Goal: Information Seeking & Learning: Learn about a topic

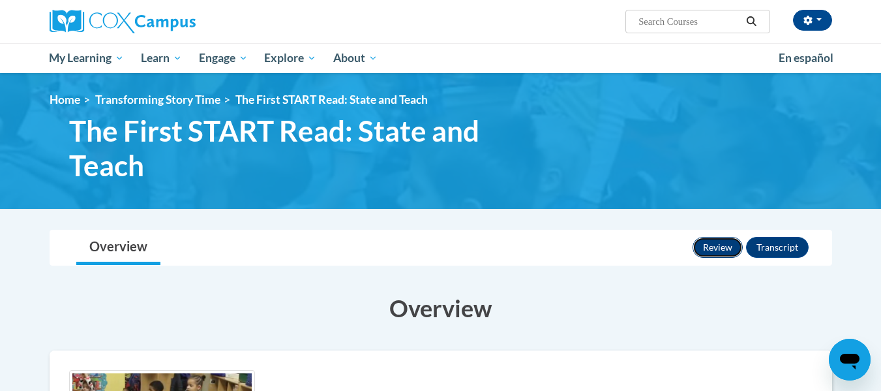
click at [716, 253] on button "Review" at bounding box center [718, 247] width 50 height 21
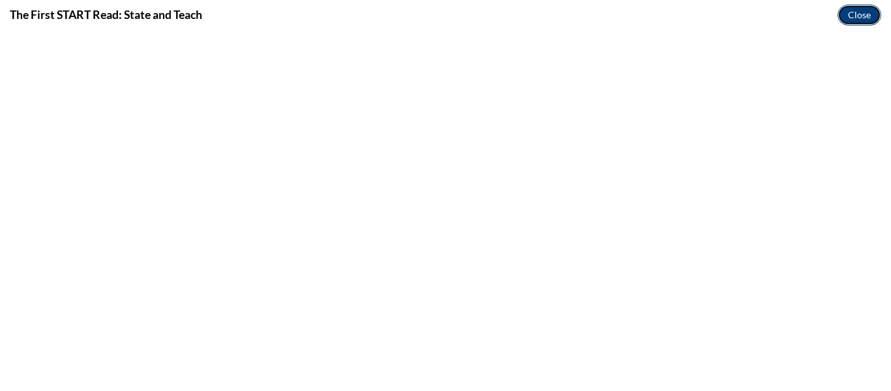
click at [862, 14] on button "Close" at bounding box center [859, 15] width 44 height 21
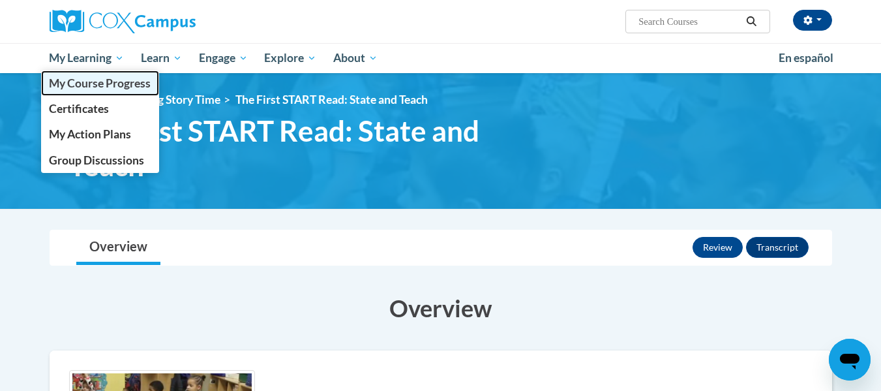
click at [88, 82] on span "My Course Progress" at bounding box center [100, 83] width 102 height 14
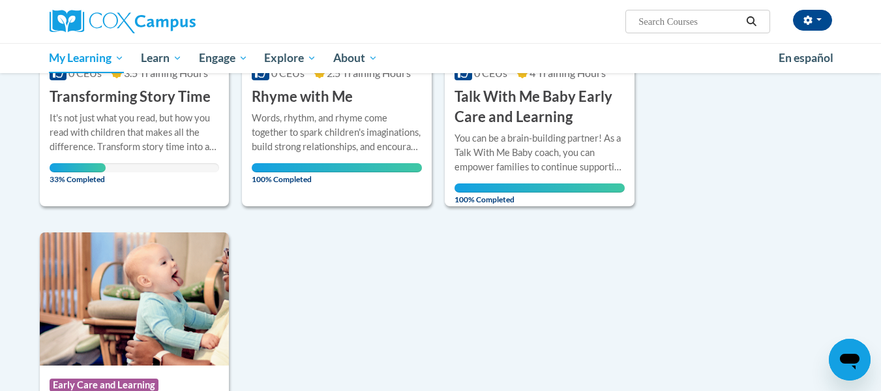
scroll to position [400, 0]
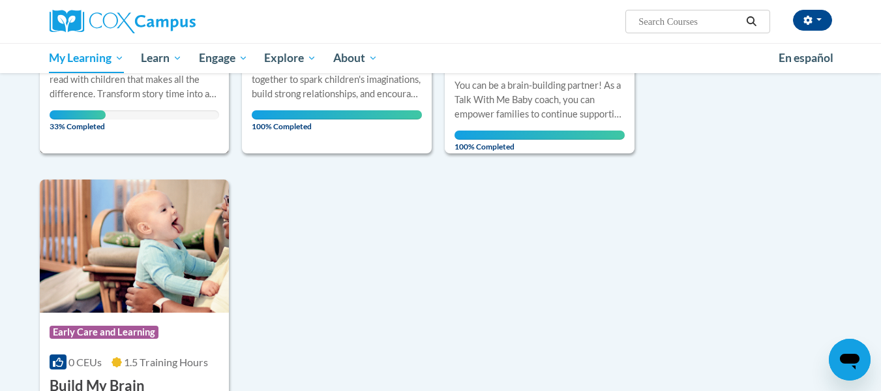
click at [119, 98] on div "It's not just what you read, but how you read with children that makes all the …" at bounding box center [135, 79] width 170 height 43
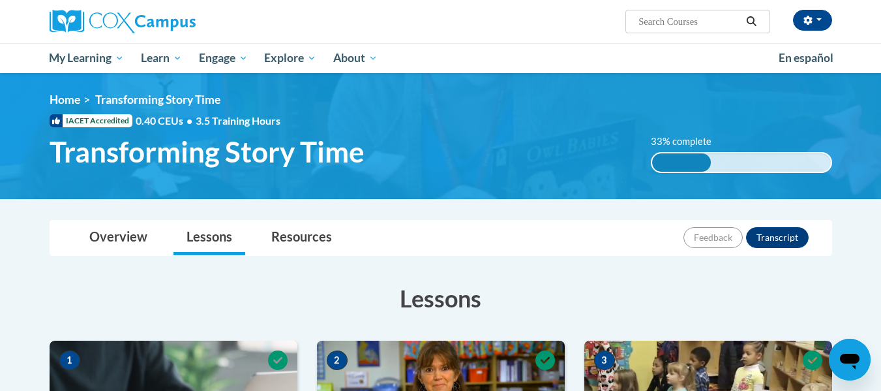
click at [548, 292] on h3 "Lessons" at bounding box center [441, 298] width 783 height 33
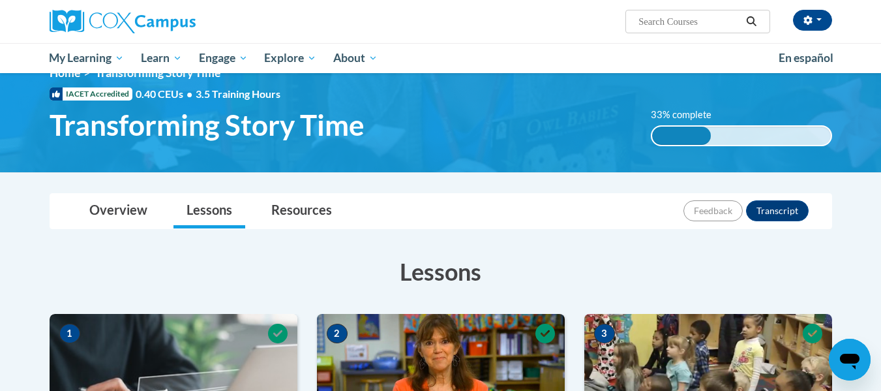
scroll to position [26, 0]
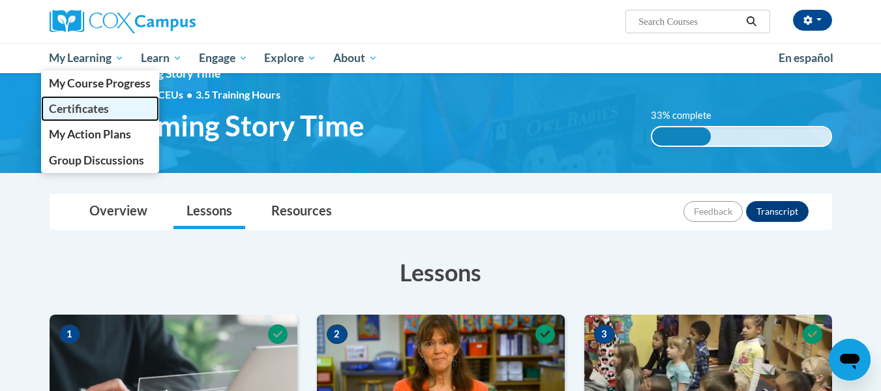
click at [72, 101] on link "Certificates" at bounding box center [100, 108] width 119 height 25
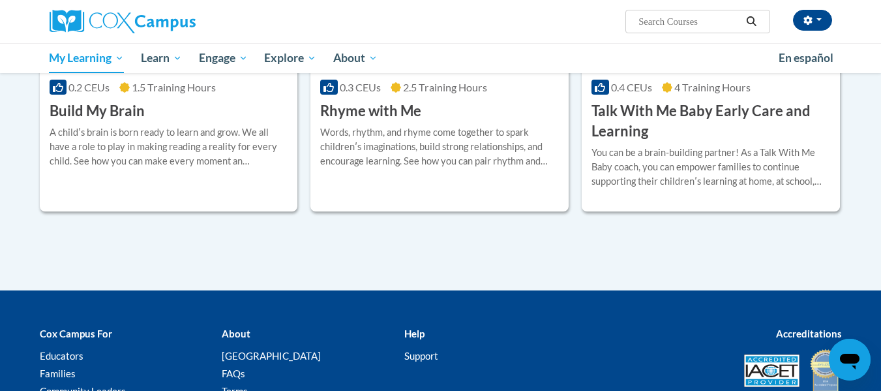
scroll to position [67, 0]
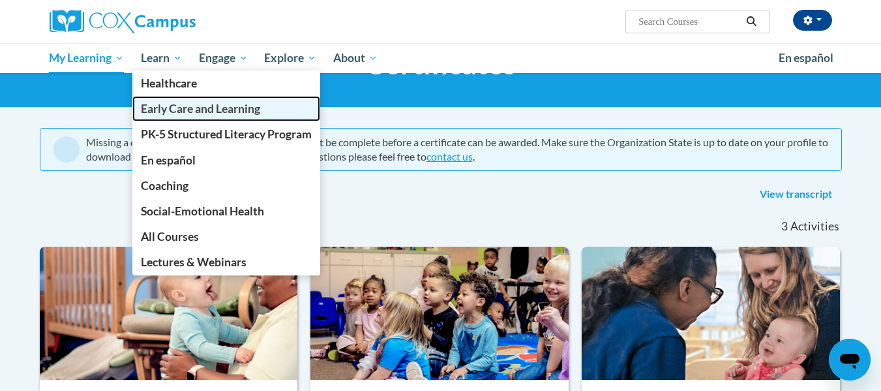
click at [194, 106] on span "Early Care and Learning" at bounding box center [200, 109] width 119 height 14
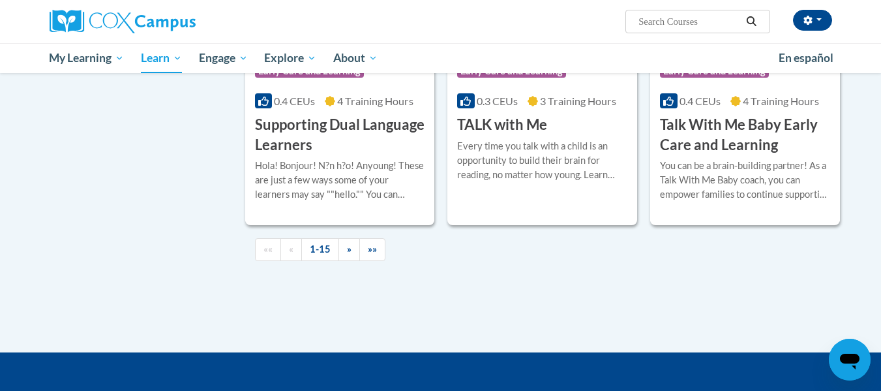
scroll to position [1925, 0]
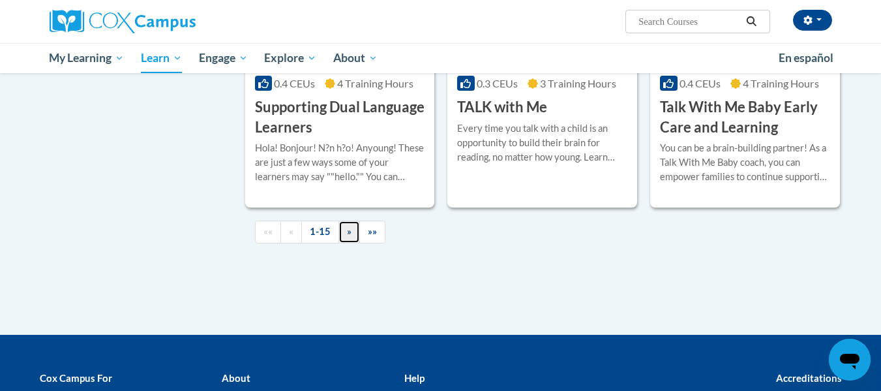
click at [348, 237] on span "»" at bounding box center [349, 231] width 5 height 11
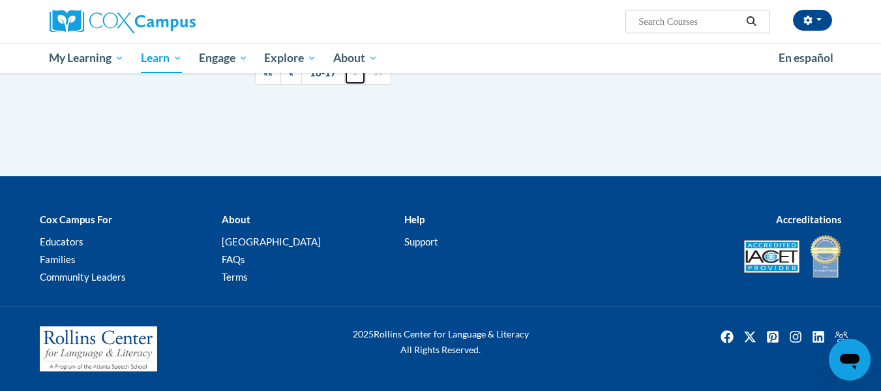
scroll to position [310, 0]
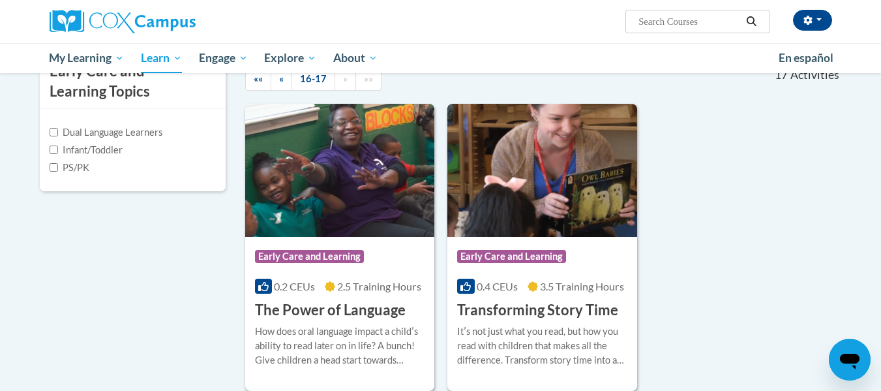
click at [748, 180] on div "Course Category: Early Care and Learning 0.2 CEUs 2.5 Training Hours COURSE The…" at bounding box center [543, 247] width 597 height 287
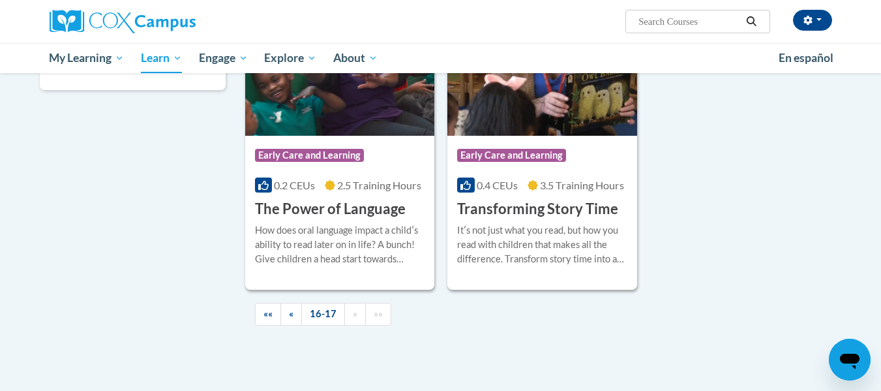
scroll to position [414, 0]
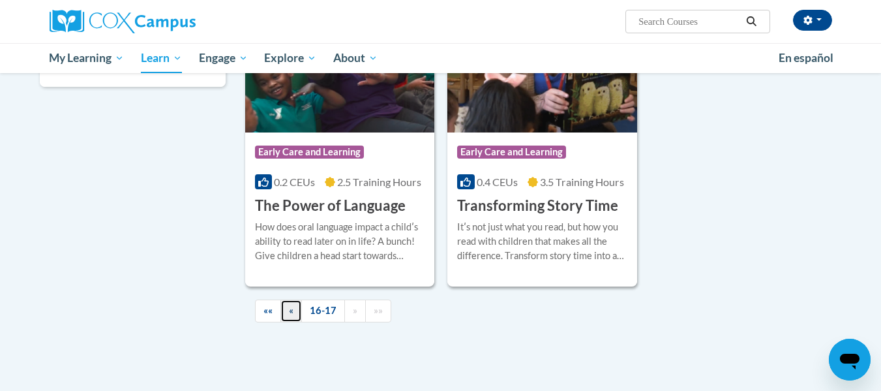
click at [288, 317] on link "«" at bounding box center [291, 310] width 22 height 23
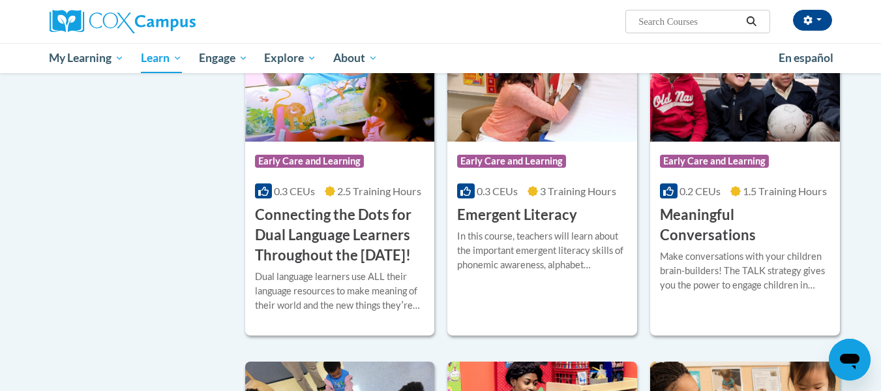
scroll to position [779, 0]
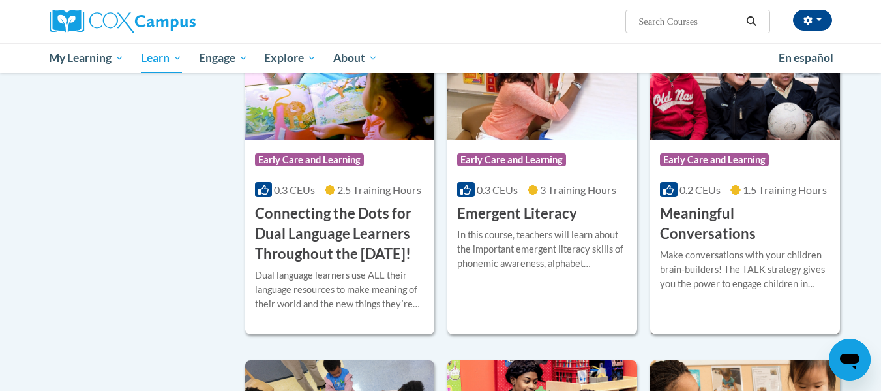
click at [778, 198] on div "Course Category: Early Care and Learning 0.2 CEUs 1.5 Training Hours COURSE Mea…" at bounding box center [745, 192] width 190 height 104
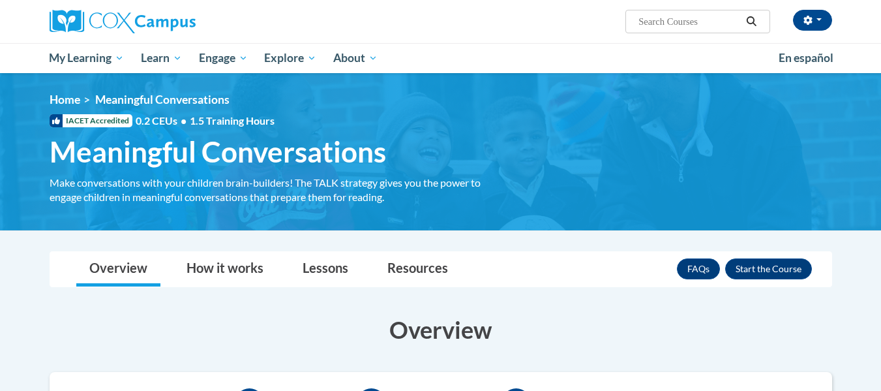
click at [668, 323] on h3 "Overview" at bounding box center [441, 329] width 783 height 33
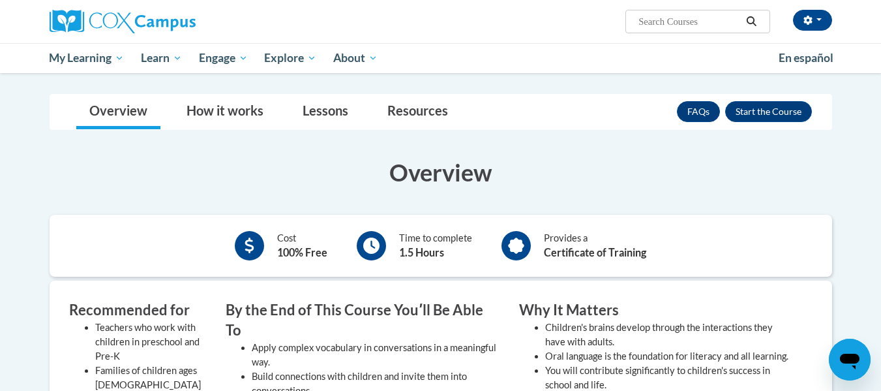
scroll to position [157, 0]
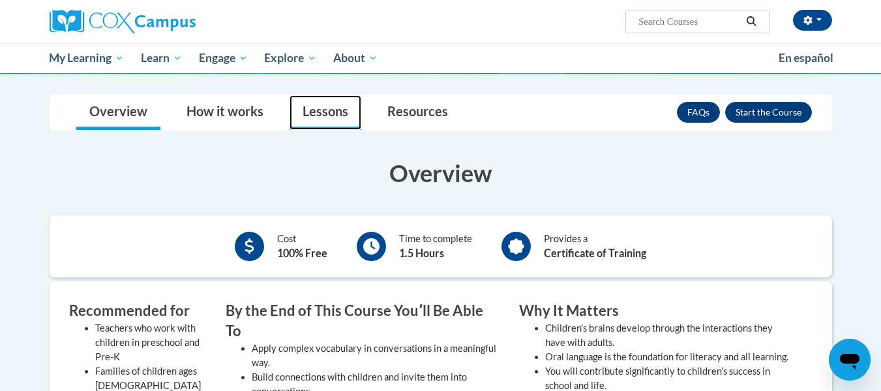
click at [337, 107] on link "Lessons" at bounding box center [326, 112] width 72 height 35
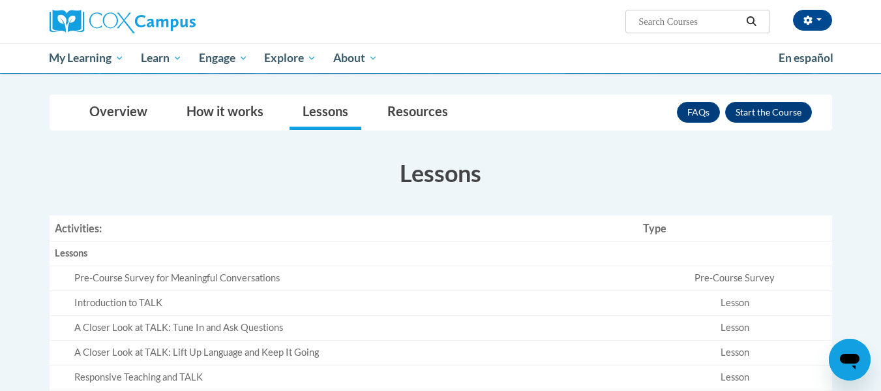
click at [851, 202] on div "× Close Course Enrollment Please select... × Close ×" at bounding box center [441, 310] width 822 height 432
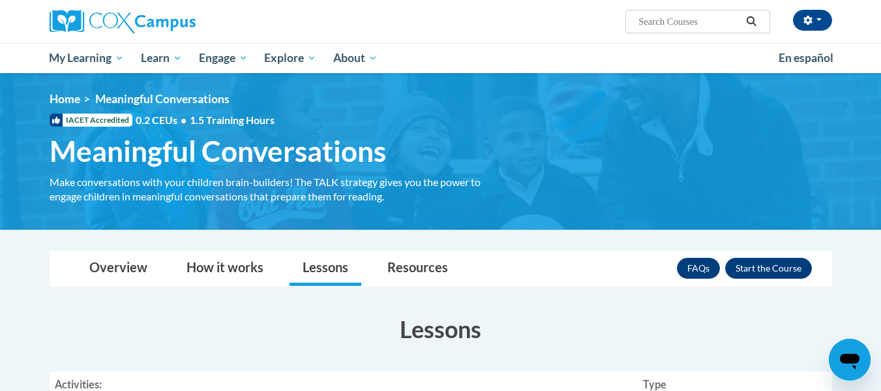
scroll to position [0, 0]
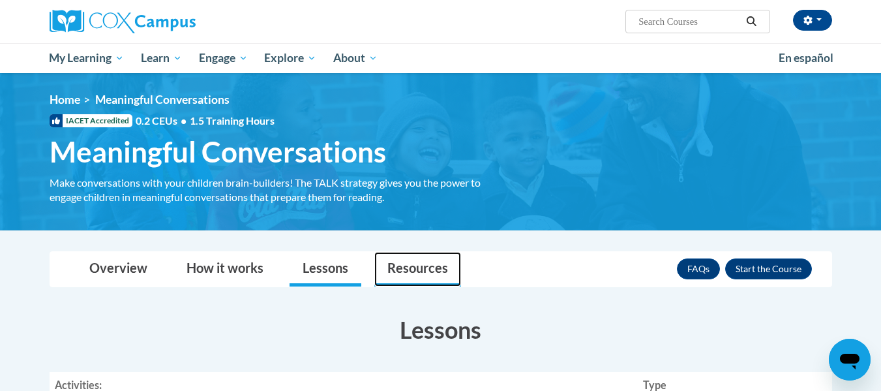
click at [414, 263] on link "Resources" at bounding box center [417, 269] width 87 height 35
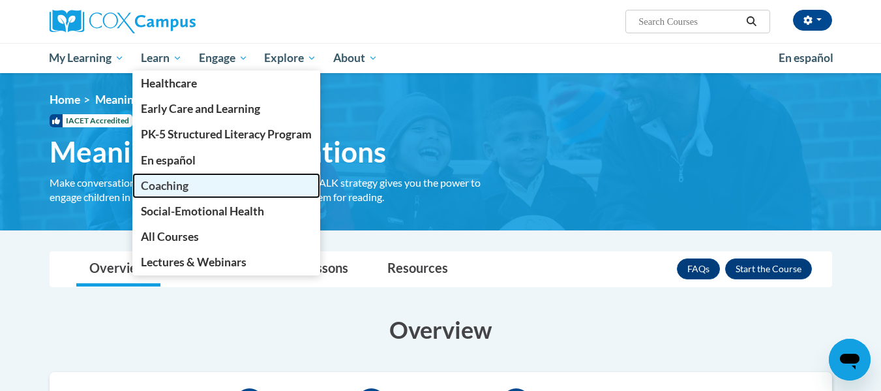
click at [166, 190] on span "Coaching" at bounding box center [165, 186] width 48 height 14
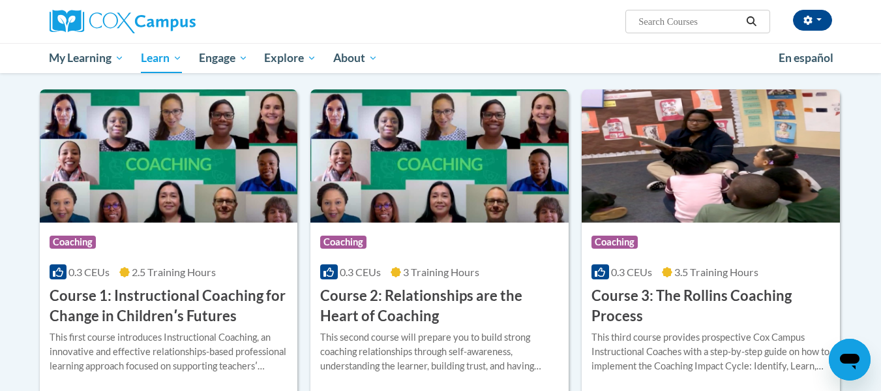
scroll to position [684, 0]
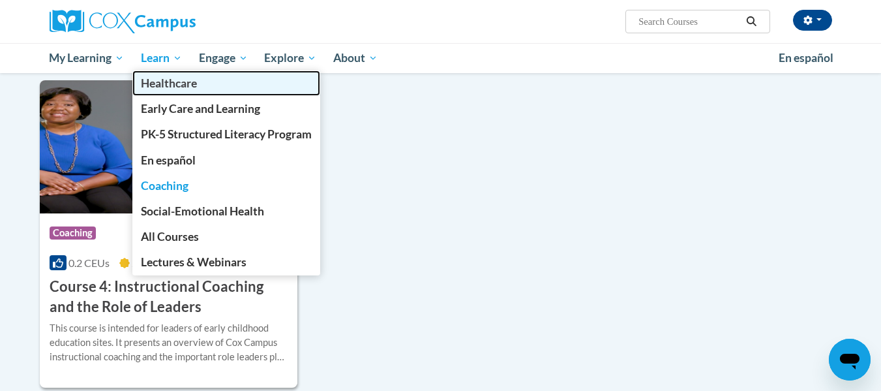
click at [184, 84] on span "Healthcare" at bounding box center [169, 83] width 56 height 14
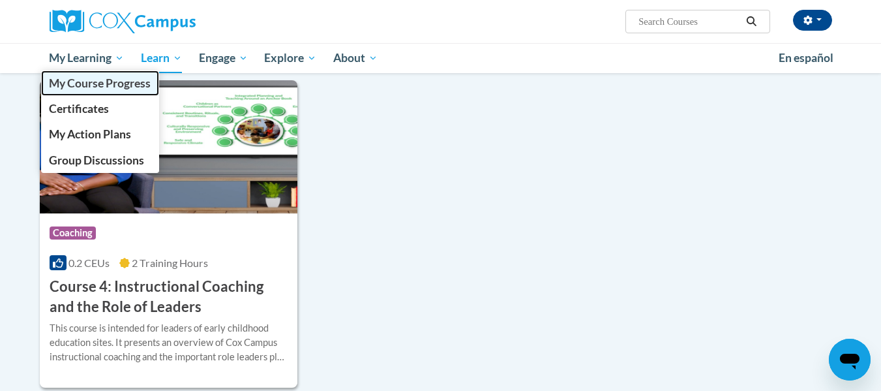
click at [80, 85] on span "My Course Progress" at bounding box center [100, 83] width 102 height 14
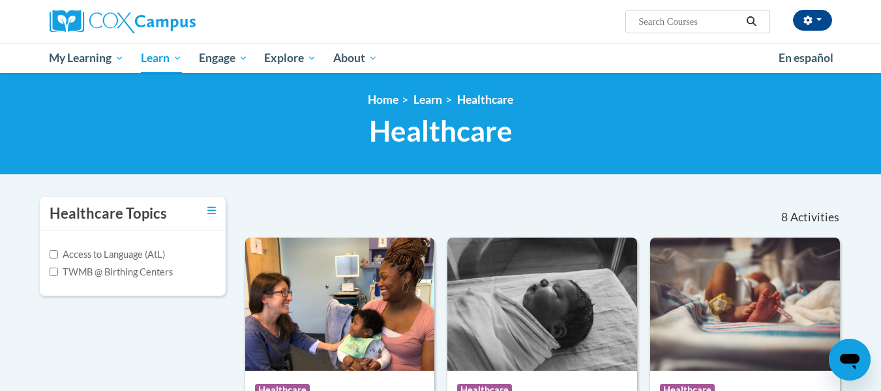
scroll to position [342, 0]
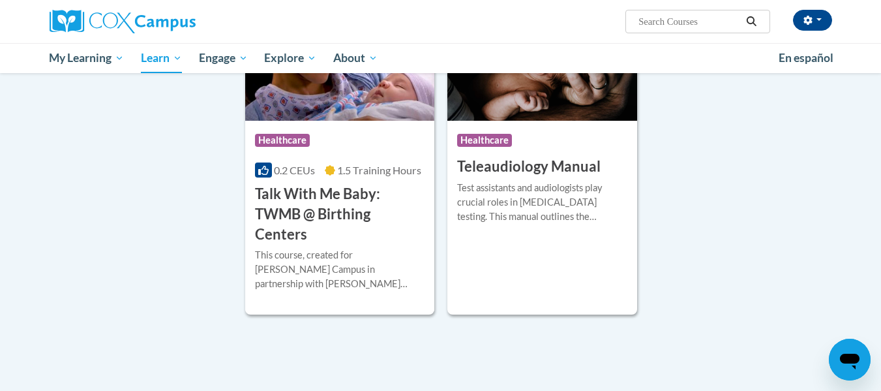
scroll to position [994, 0]
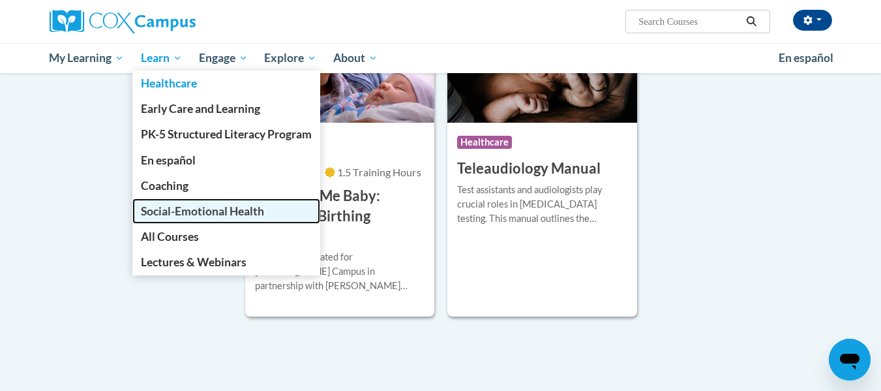
click at [194, 219] on link "Social-Emotional Health" at bounding box center [226, 210] width 188 height 25
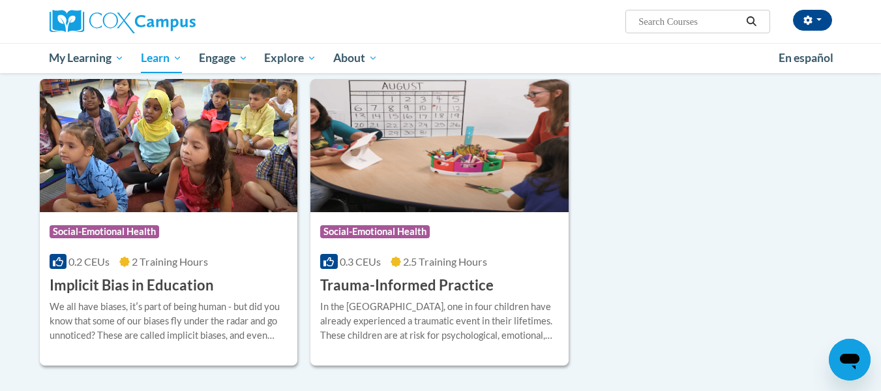
scroll to position [157, 0]
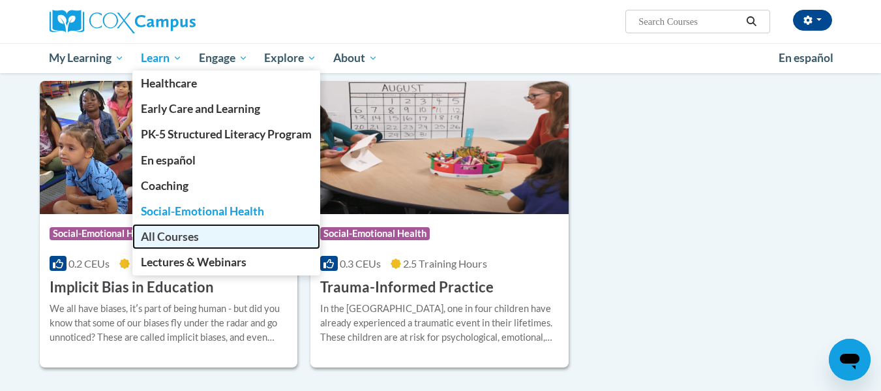
click at [188, 240] on span "All Courses" at bounding box center [170, 237] width 58 height 14
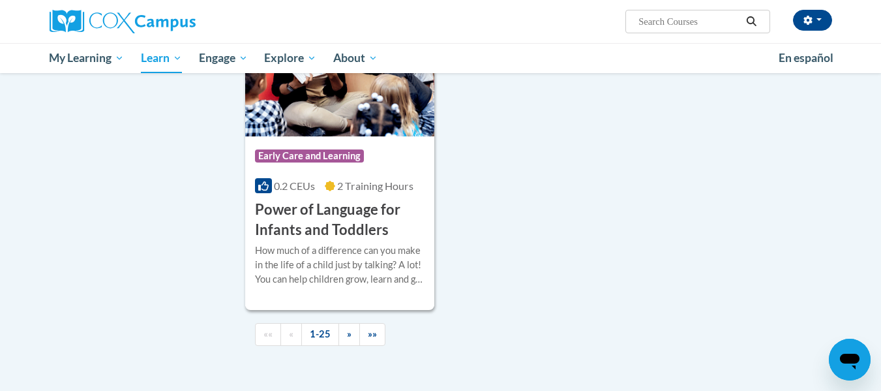
scroll to position [3052, 0]
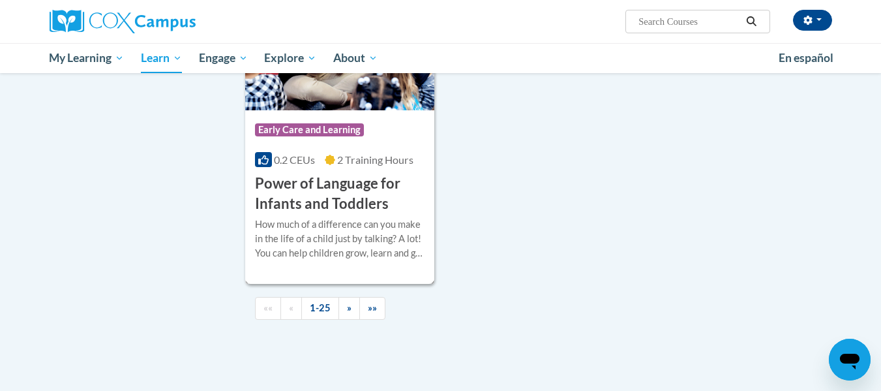
click at [344, 210] on h3 "Power of Language for Infants and Toddlers" at bounding box center [340, 193] width 170 height 40
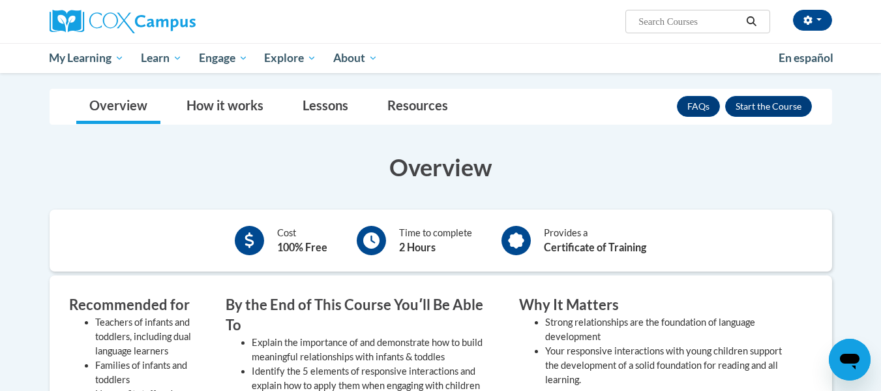
scroll to position [235, 0]
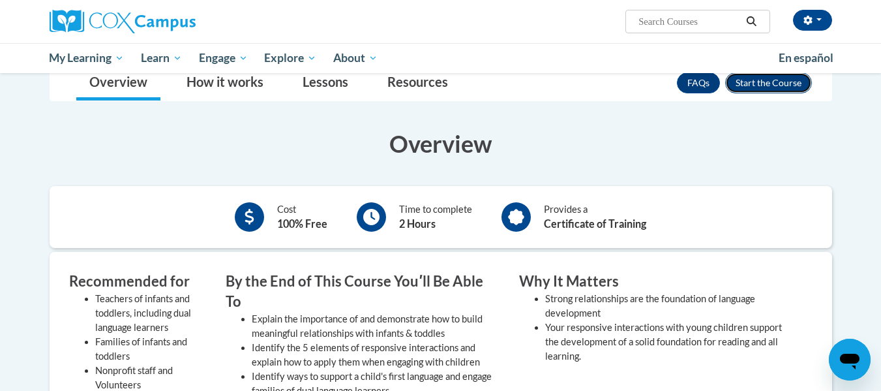
click at [766, 83] on button "Enroll" at bounding box center [768, 82] width 87 height 21
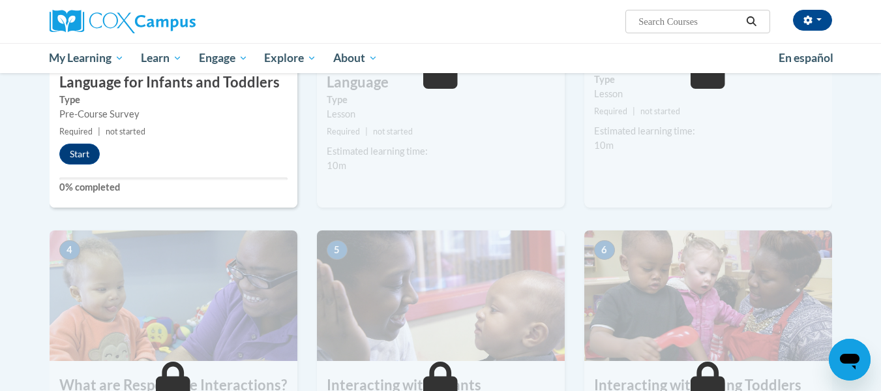
scroll to position [91, 0]
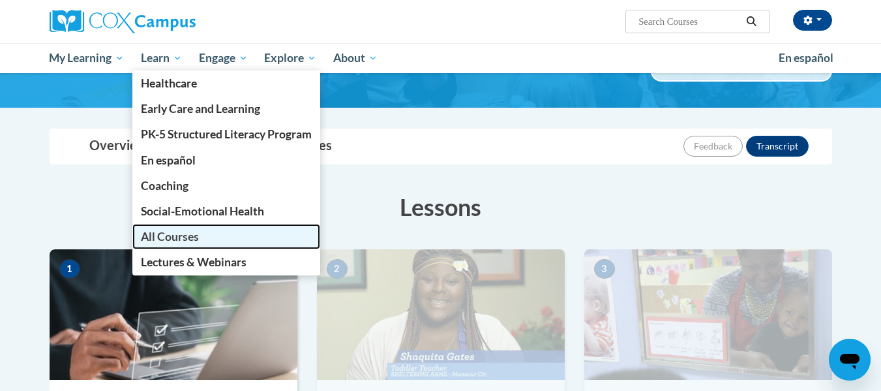
click at [162, 235] on span "All Courses" at bounding box center [170, 237] width 58 height 14
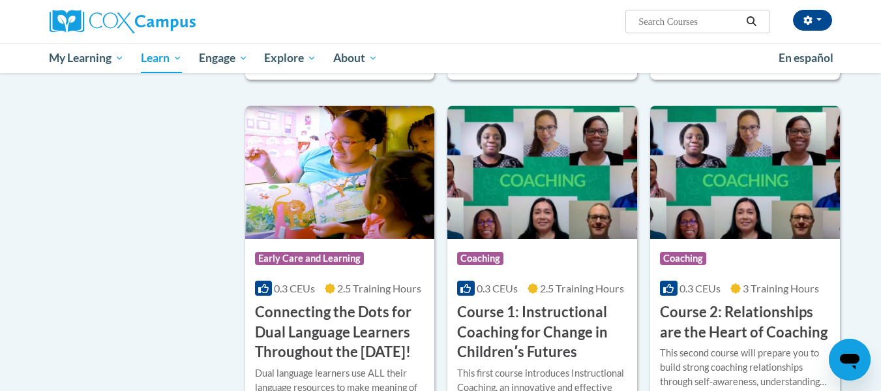
scroll to position [556, 0]
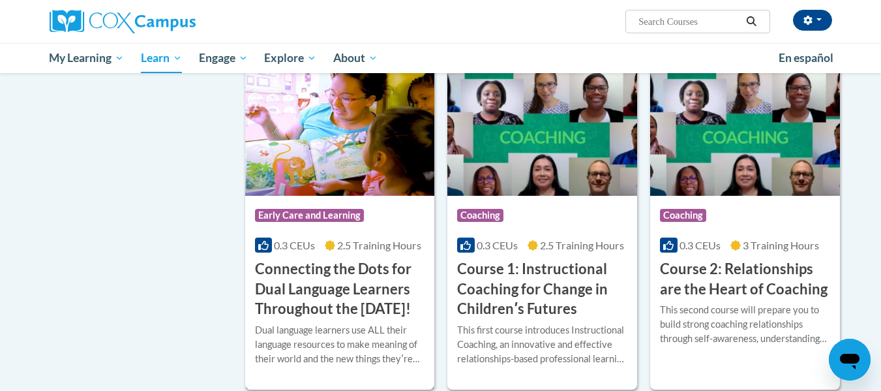
click at [341, 220] on span "Early Care and Learning" at bounding box center [309, 215] width 109 height 13
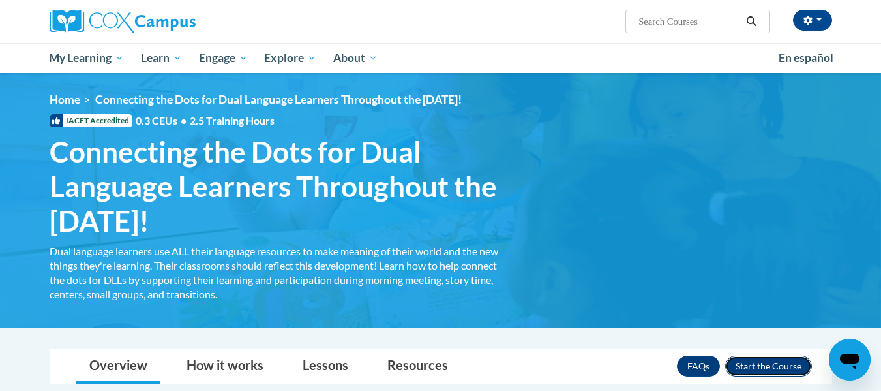
click at [762, 369] on button "Enroll" at bounding box center [768, 365] width 87 height 21
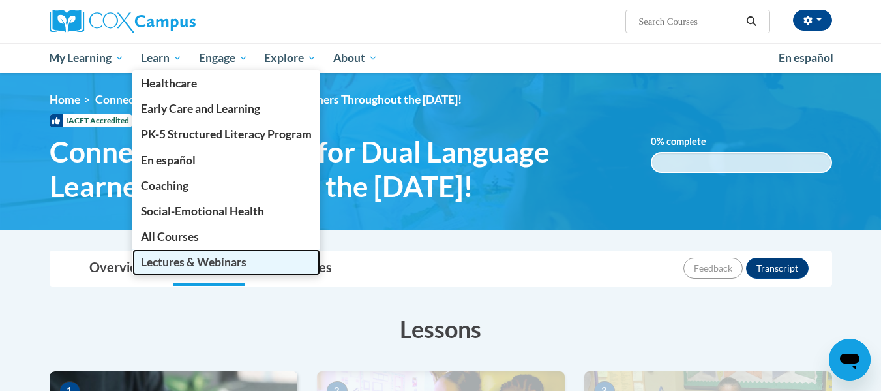
click at [184, 257] on span "Lectures & Webinars" at bounding box center [194, 262] width 106 height 14
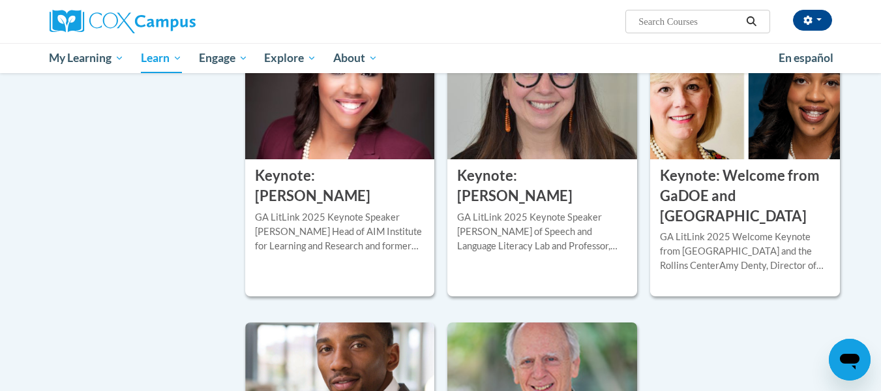
scroll to position [496, 0]
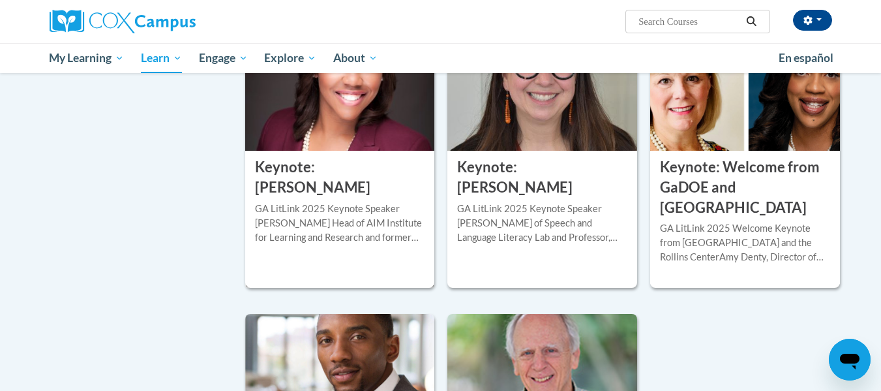
click at [377, 201] on div at bounding box center [340, 201] width 170 height 1
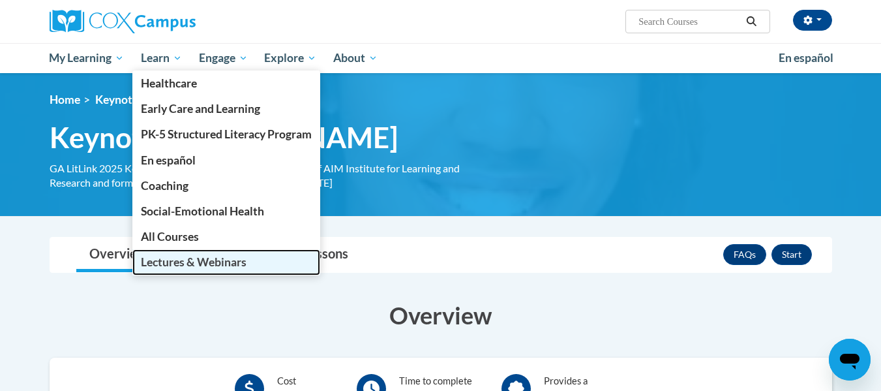
click at [207, 260] on span "Lectures & Webinars" at bounding box center [194, 262] width 106 height 14
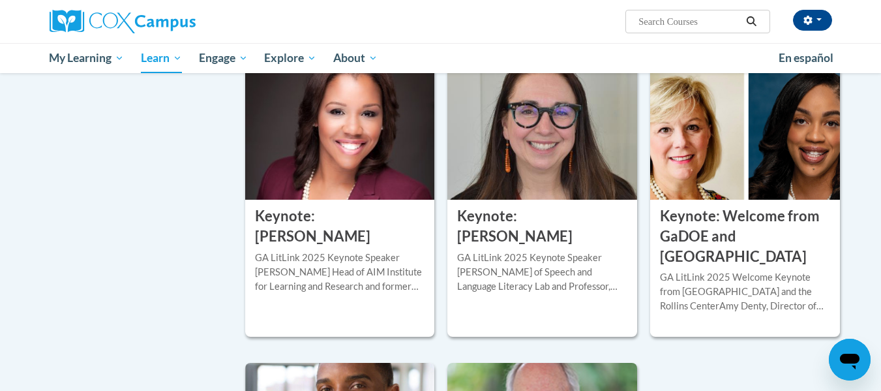
scroll to position [435, 0]
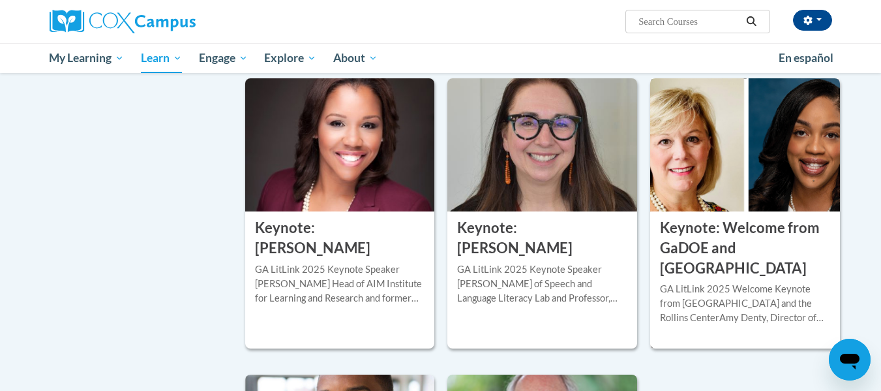
click at [730, 240] on h3 "Keynote: Welcome from GaDOE and Rollins Center" at bounding box center [745, 248] width 170 height 60
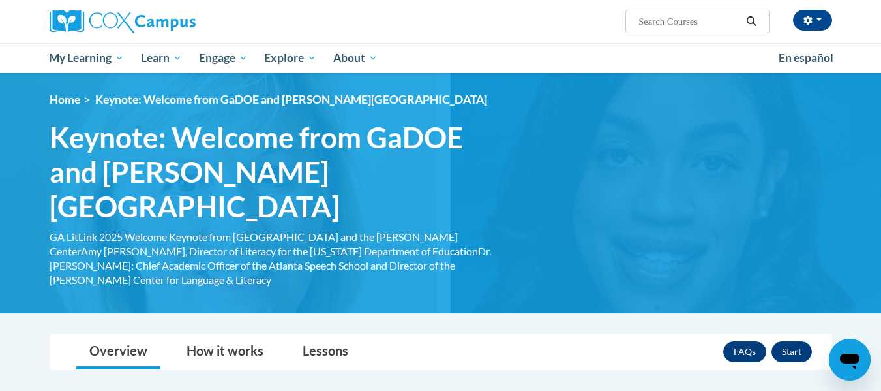
scroll to position [342, 0]
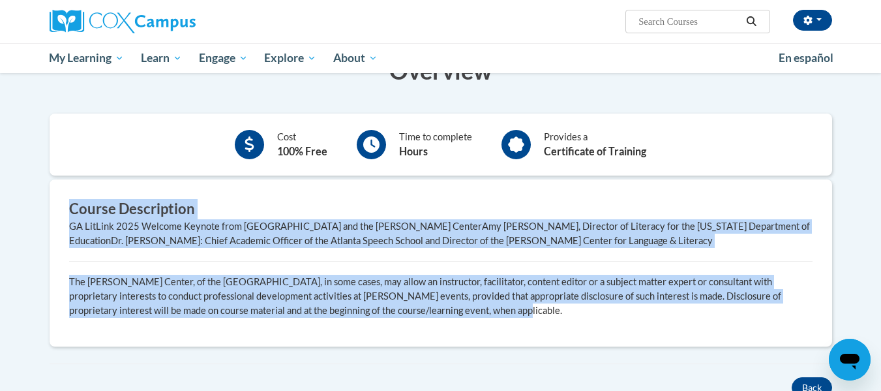
drag, startPoint x: 690, startPoint y: 115, endPoint x: 877, endPoint y: 142, distance: 188.5
click at [877, 142] on body "Shavonne Macek (America/New_York UTC-04:00) My Profile Inbox My Transcripts Log…" at bounding box center [440, 182] width 881 height 1049
click at [864, 121] on body "Shavonne Macek (America/New_York UTC-04:00) My Profile Inbox My Transcripts Log…" at bounding box center [440, 182] width 881 height 1049
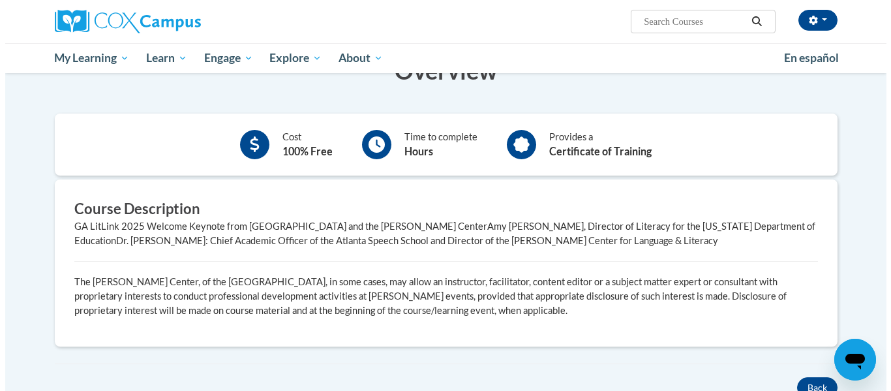
scroll to position [0, 0]
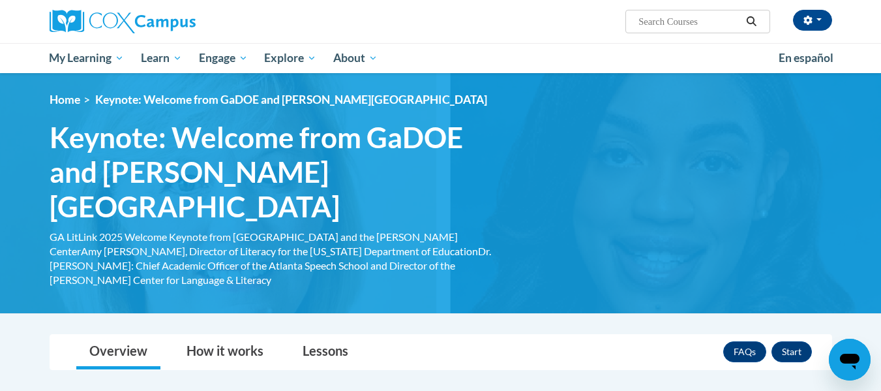
click at [795, 335] on div "FAQs Start" at bounding box center [767, 352] width 89 height 34
click at [794, 341] on button "Start" at bounding box center [792, 351] width 40 height 21
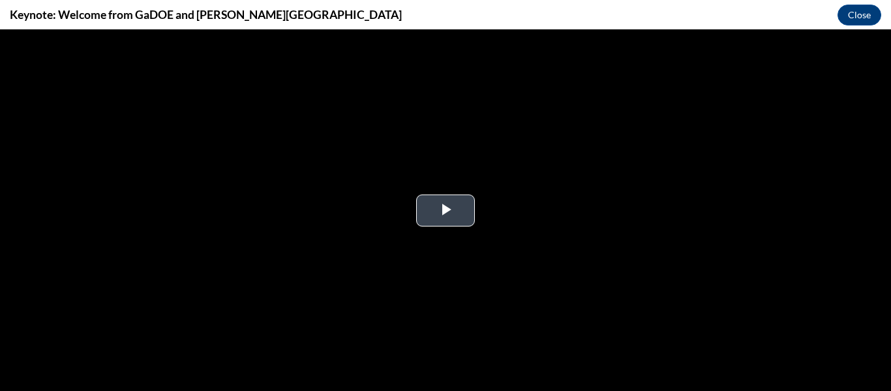
click at [445, 210] on span "Video Player" at bounding box center [445, 210] width 0 height 0
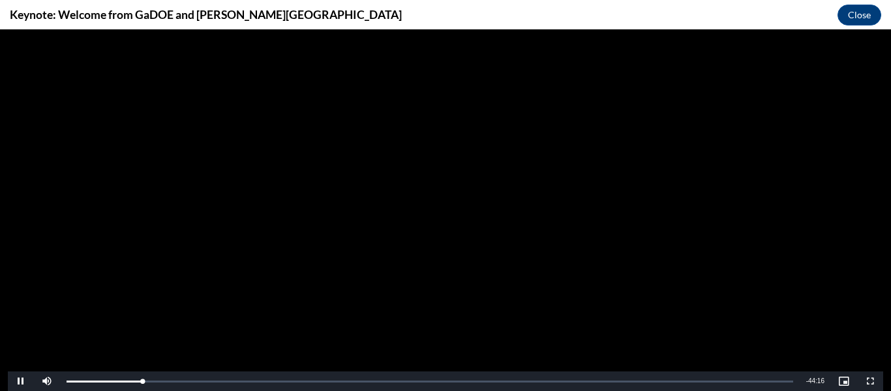
click at [578, 305] on video "Video Player" at bounding box center [445, 209] width 875 height 361
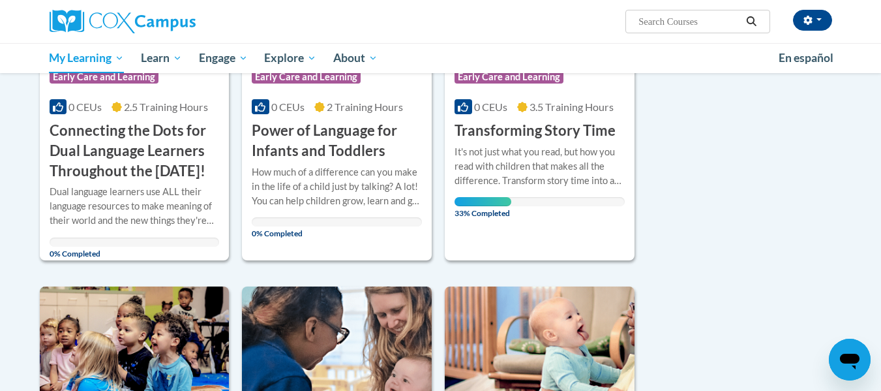
scroll to position [287, 0]
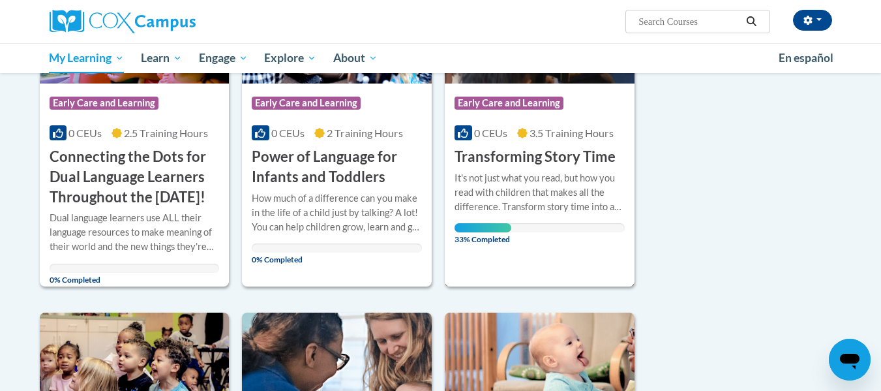
click at [572, 164] on h3 "Transforming Story Time" at bounding box center [535, 157] width 161 height 20
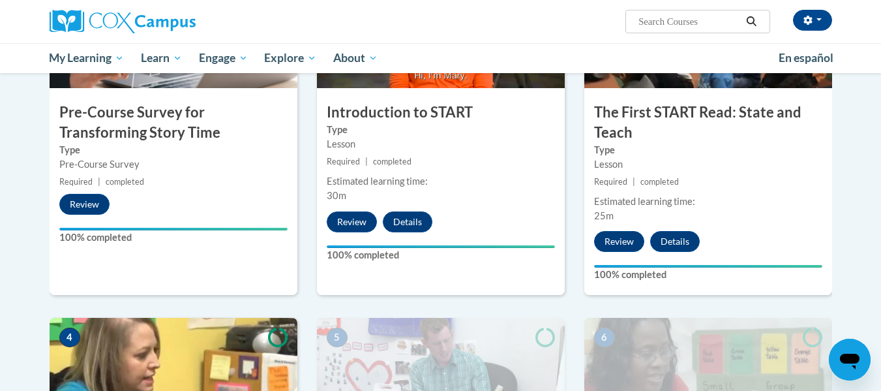
scroll to position [435, 0]
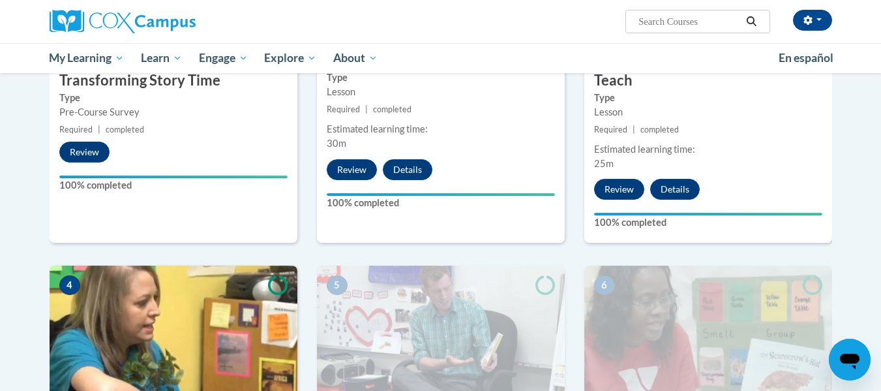
click at [569, 248] on div "2 Introduction to START Type Lesson Required | completed Estimated learning tim…" at bounding box center [440, 85] width 267 height 360
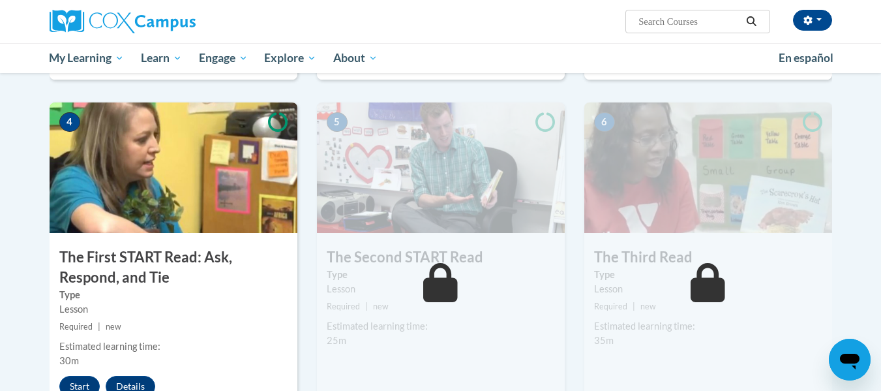
scroll to position [644, 0]
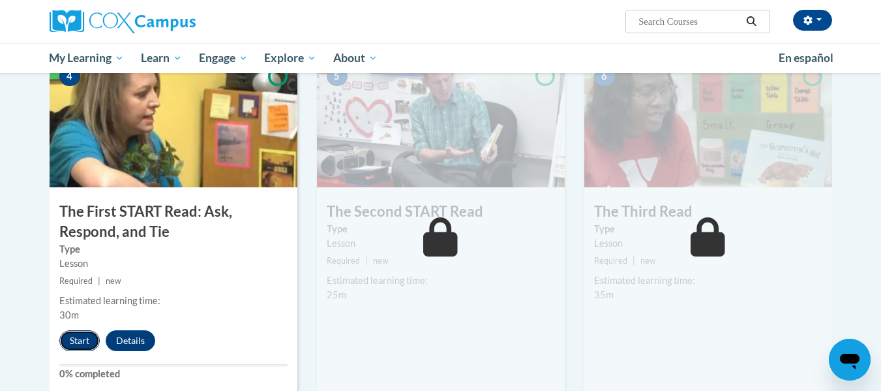
click at [72, 337] on button "Start" at bounding box center [79, 340] width 40 height 21
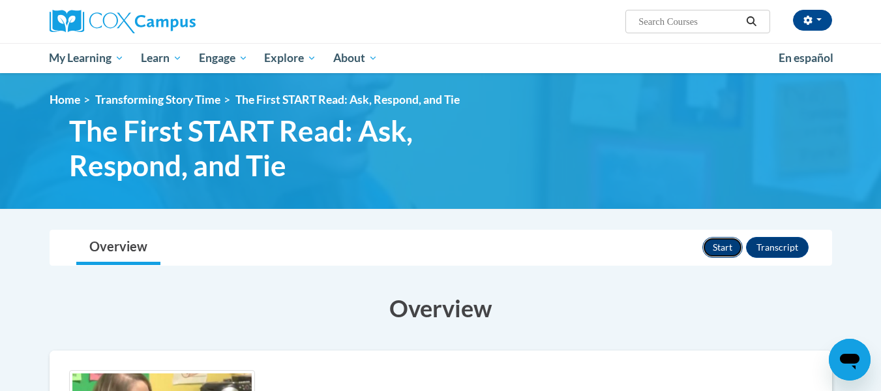
click at [719, 250] on button "Start" at bounding box center [722, 247] width 40 height 21
